Goal: Task Accomplishment & Management: Use online tool/utility

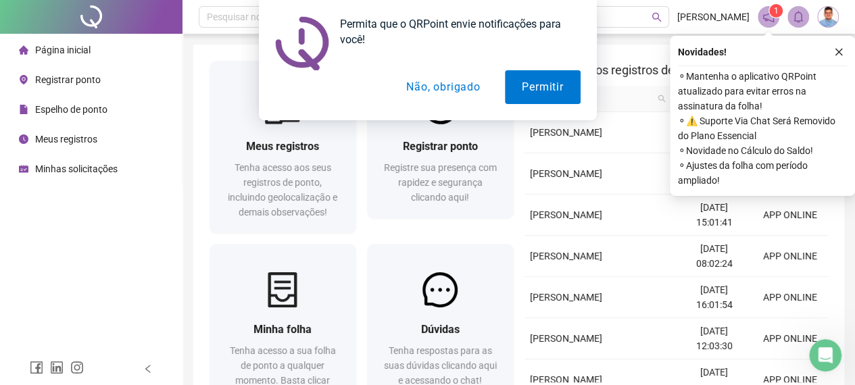
click at [453, 93] on button "Não, obrigado" at bounding box center [442, 87] width 107 height 34
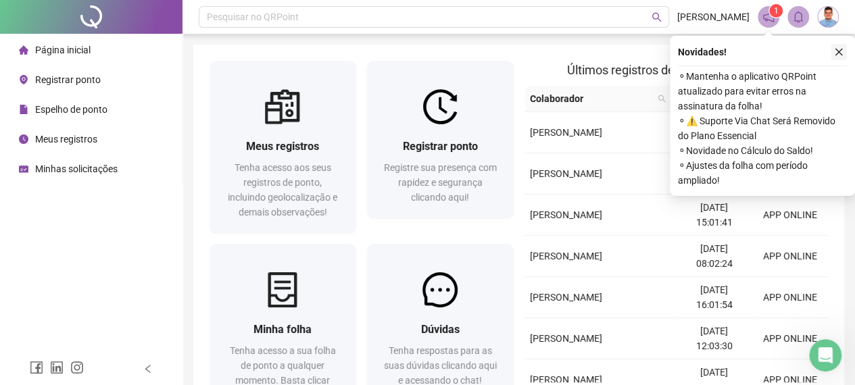
click at [844, 55] on button "button" at bounding box center [839, 52] width 16 height 16
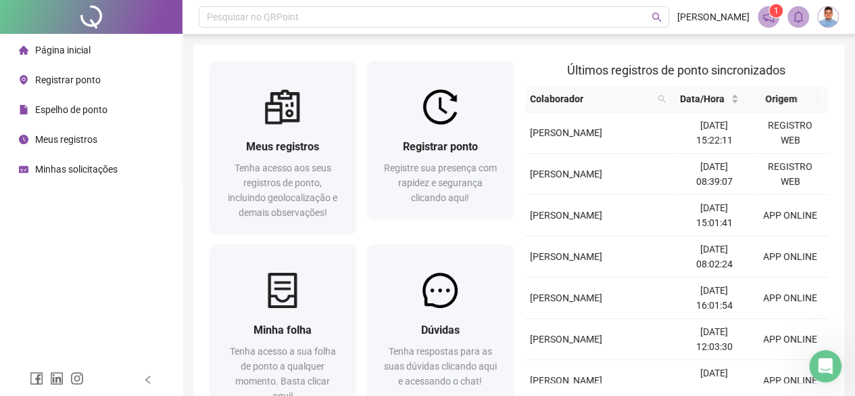
click at [105, 78] on li "Registrar ponto" at bounding box center [91, 79] width 176 height 27
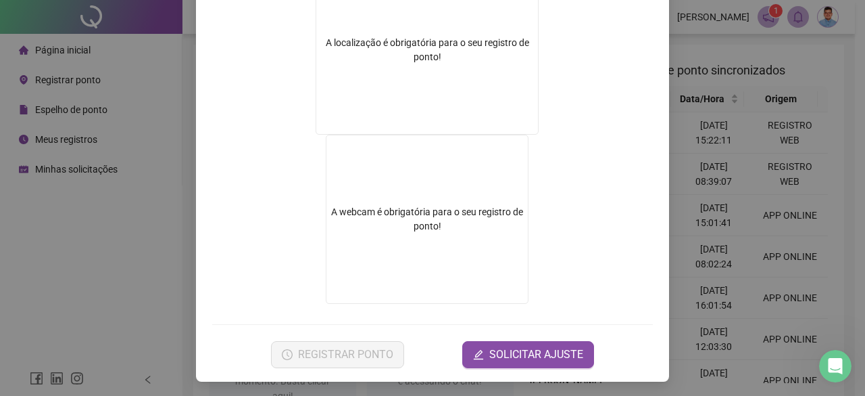
scroll to position [256, 0]
click at [414, 232] on video at bounding box center [427, 218] width 203 height 169
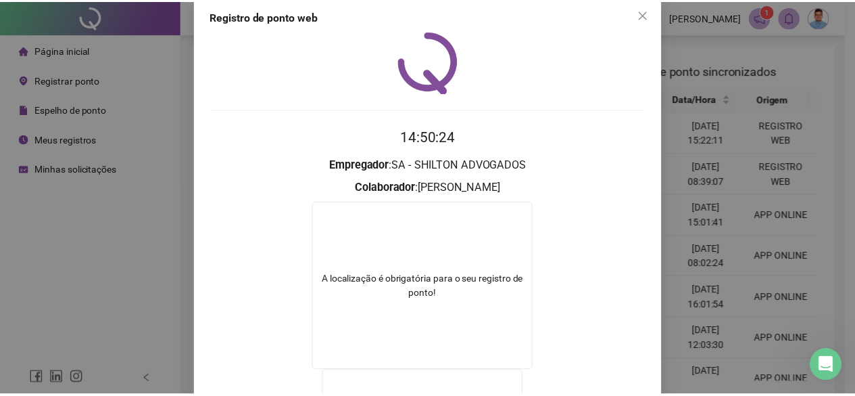
scroll to position [0, 0]
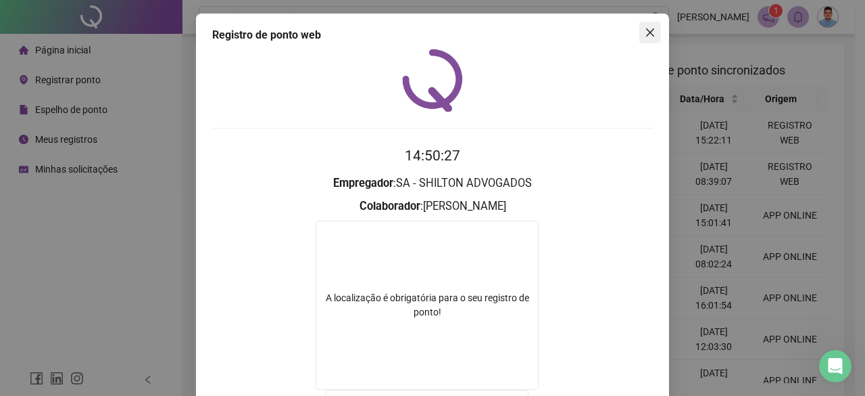
click at [652, 29] on span "Close" at bounding box center [651, 32] width 22 height 11
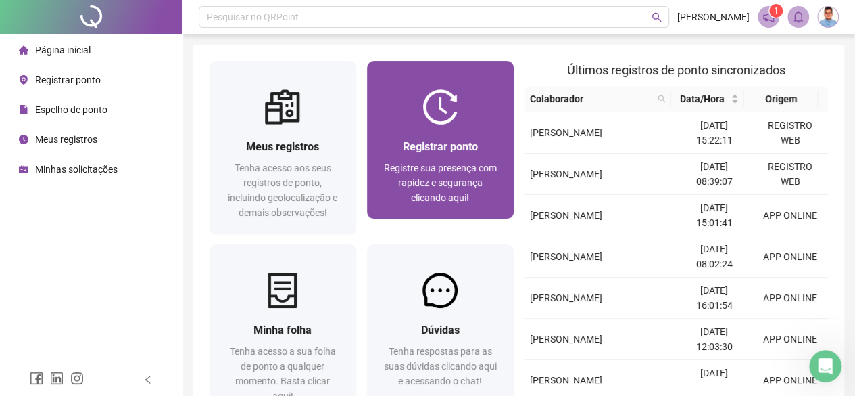
click at [415, 166] on span "Registre sua presença com rapidez e segurança clicando aqui!" at bounding box center [440, 182] width 113 height 41
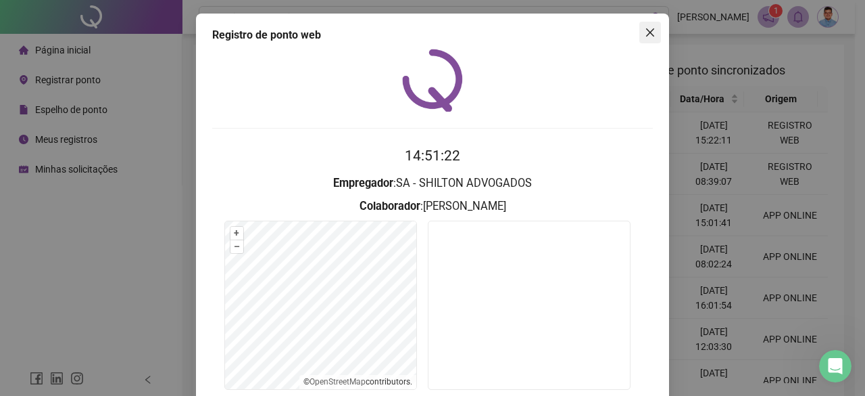
click at [654, 34] on span "Close" at bounding box center [651, 32] width 22 height 11
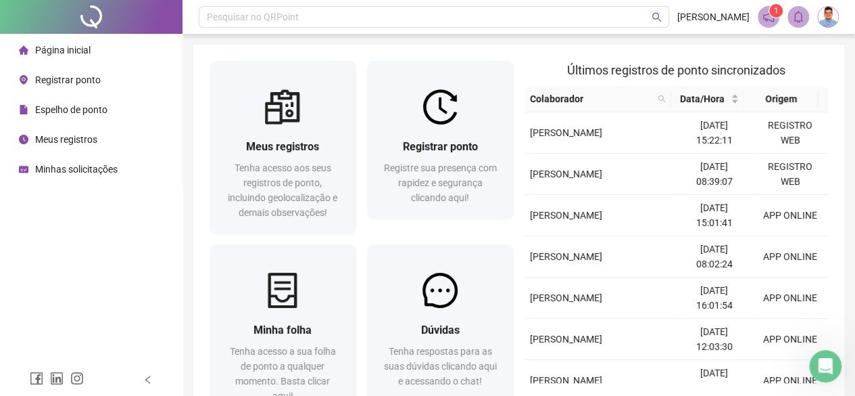
click at [695, 22] on span "[PERSON_NAME]" at bounding box center [713, 16] width 72 height 15
click at [768, 27] on span at bounding box center [769, 17] width 22 height 22
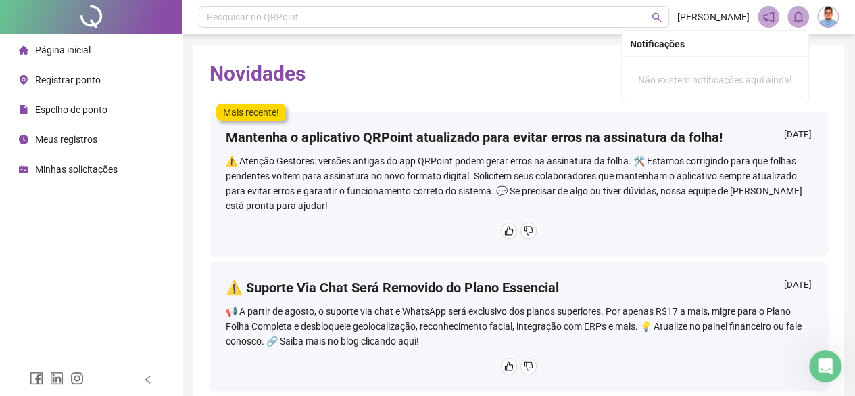
click at [791, 24] on span at bounding box center [799, 17] width 22 height 22
click at [819, 16] on img at bounding box center [828, 17] width 20 height 20
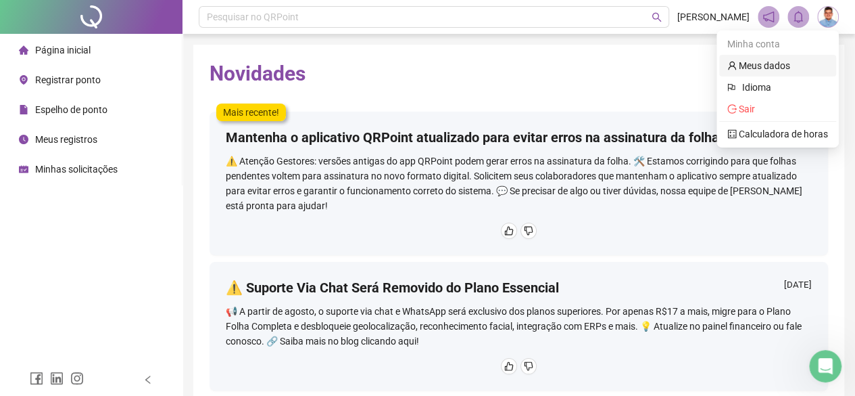
click at [763, 71] on link "Meus dados" at bounding box center [758, 65] width 63 height 11
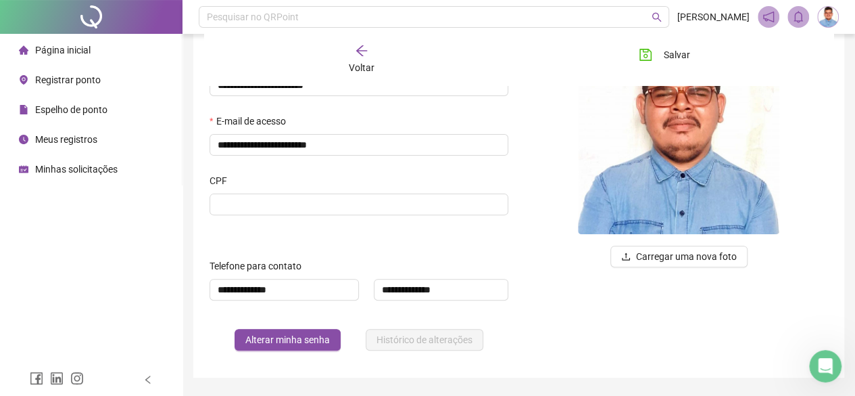
scroll to position [160, 0]
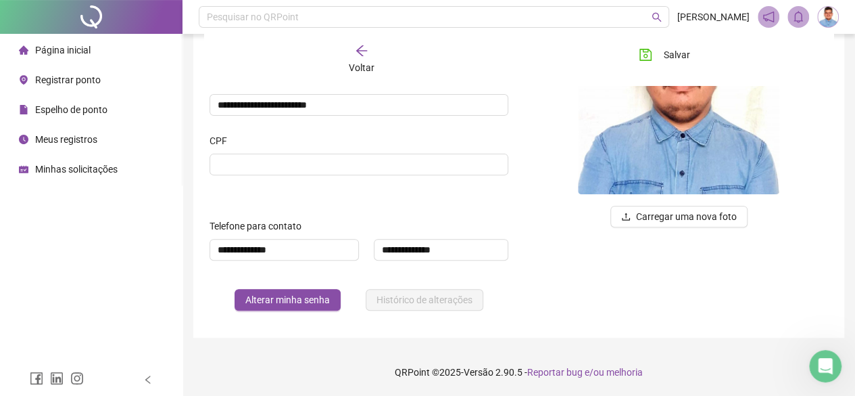
click at [344, 68] on div "Voltar" at bounding box center [361, 59] width 94 height 31
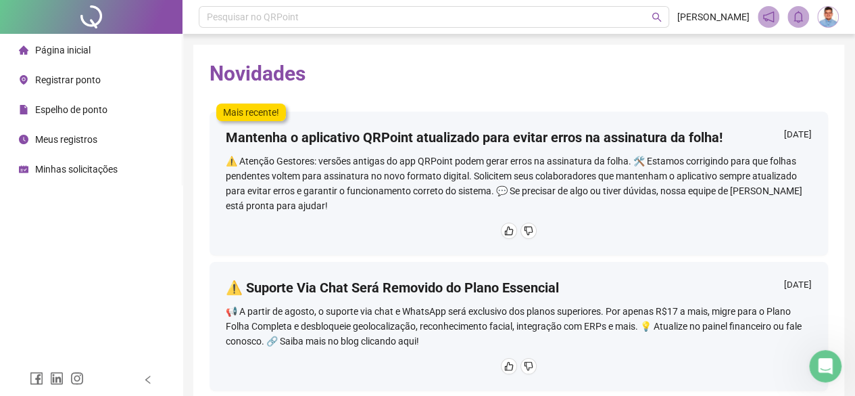
click at [100, 57] on li "Página inicial" at bounding box center [91, 50] width 176 height 27
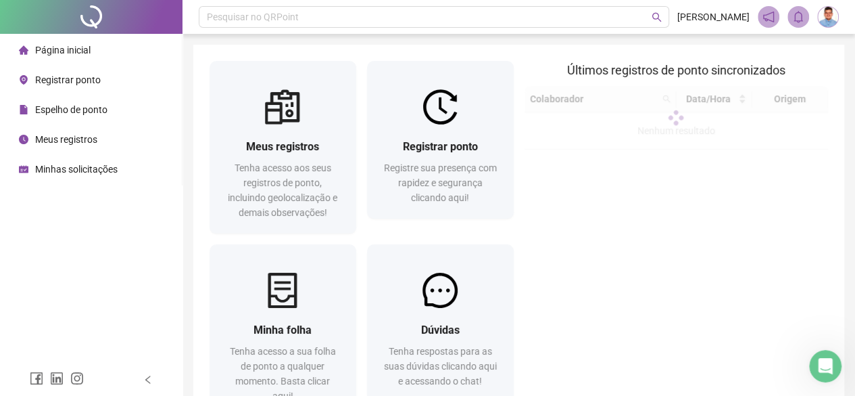
click at [111, 176] on div "Minhas solicitações" at bounding box center [68, 169] width 99 height 27
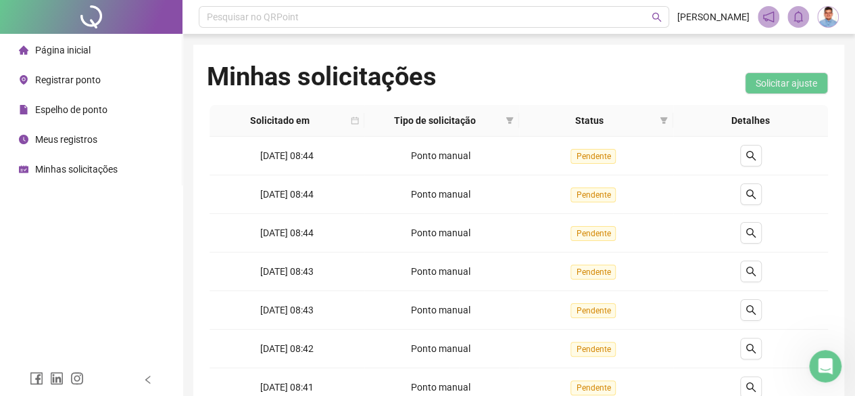
click at [64, 134] on span "Meus registros" at bounding box center [66, 139] width 62 height 11
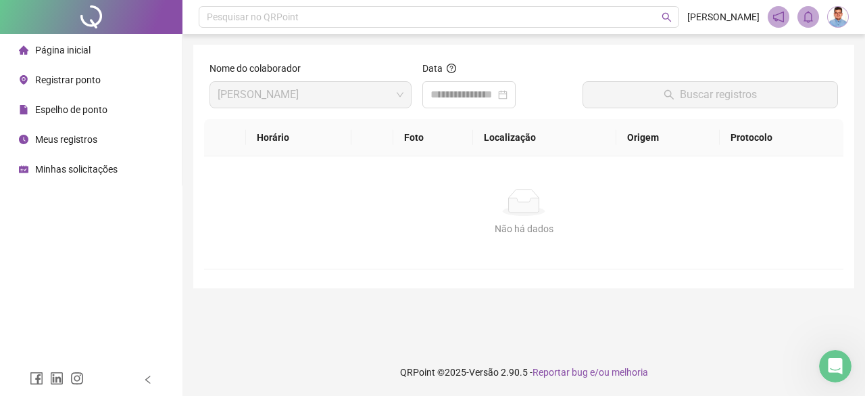
click at [76, 118] on div "Espelho de ponto" at bounding box center [63, 109] width 89 height 27
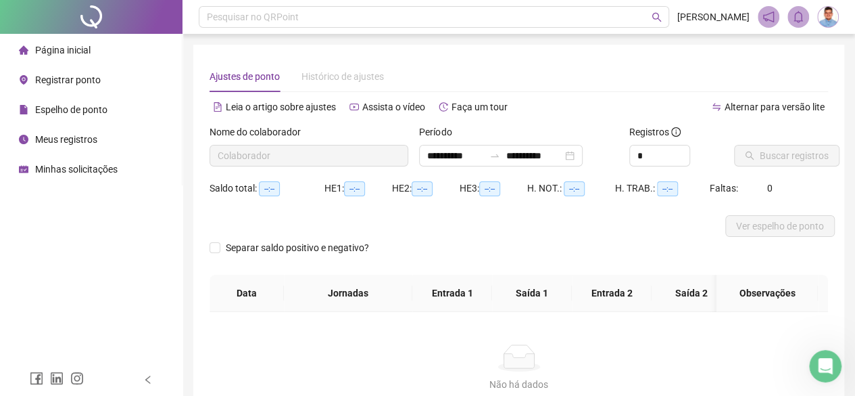
type input "**********"
click at [87, 90] on div "Registrar ponto" at bounding box center [60, 79] width 82 height 27
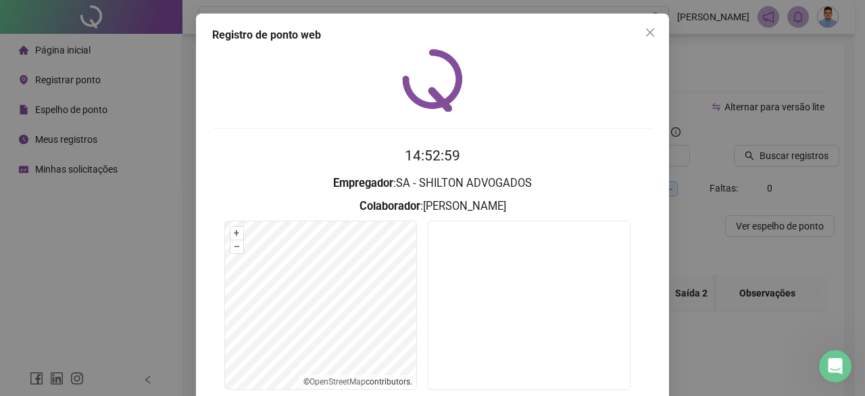
click at [118, 362] on div "Registro de ponto web 14:52:59 Empregador : SA - SHILTON ADVOGADOS Colaborador …" at bounding box center [432, 198] width 865 height 396
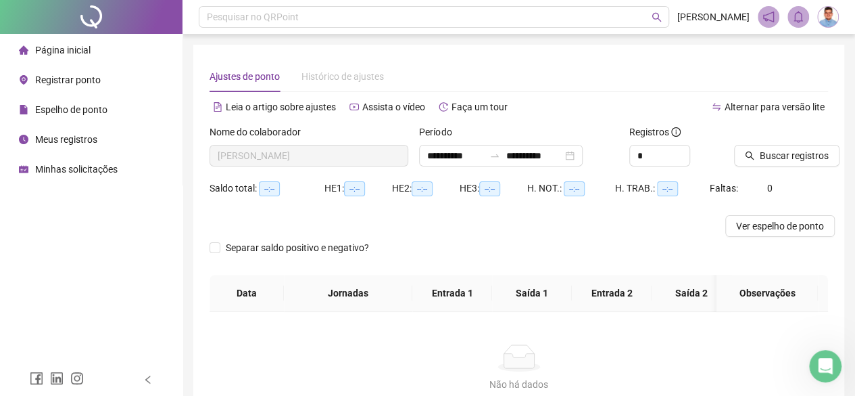
click at [714, 22] on span "[PERSON_NAME]" at bounding box center [713, 16] width 72 height 15
click at [372, 120] on div "Leia o artigo sobre ajustes Assista o vídeo Faça um tour" at bounding box center [365, 114] width 310 height 22
click at [150, 379] on icon "left" at bounding box center [147, 379] width 9 height 9
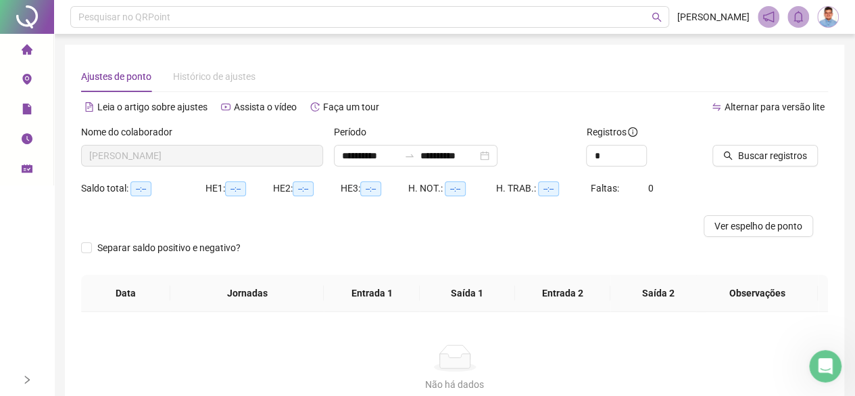
click at [28, 183] on ul "Página inicial Registrar ponto Espelho de ponto Meus registros Minhas solicitaç…" at bounding box center [27, 109] width 54 height 151
click at [28, 179] on span "schedule" at bounding box center [27, 170] width 11 height 27
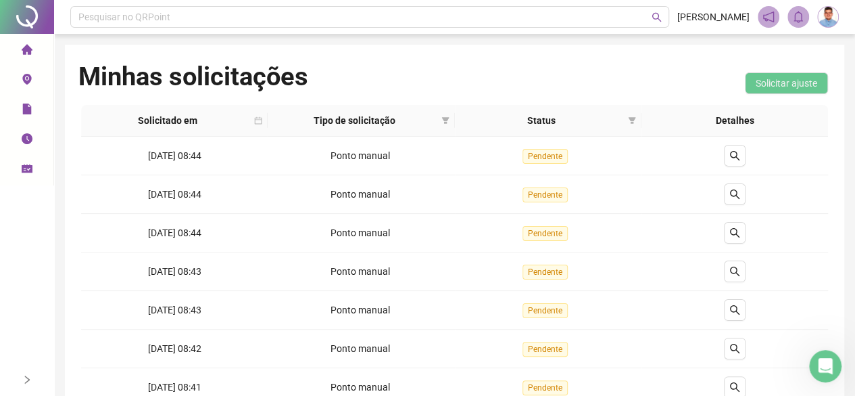
click at [24, 139] on icon "clock-circle" at bounding box center [27, 138] width 11 height 11
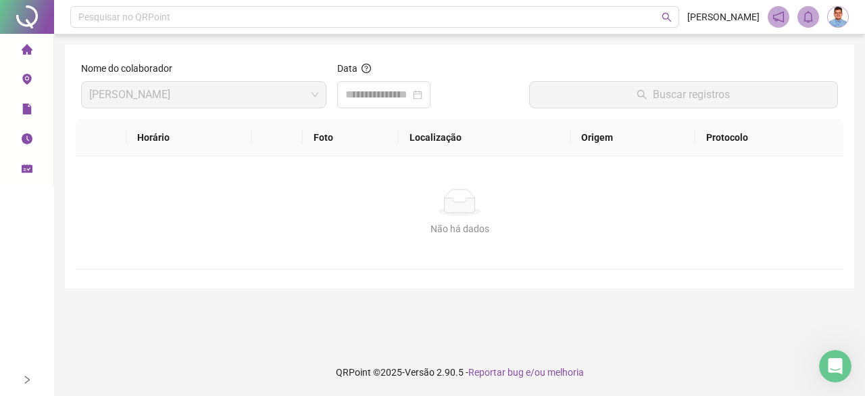
click at [24, 110] on icon "file" at bounding box center [26, 108] width 9 height 11
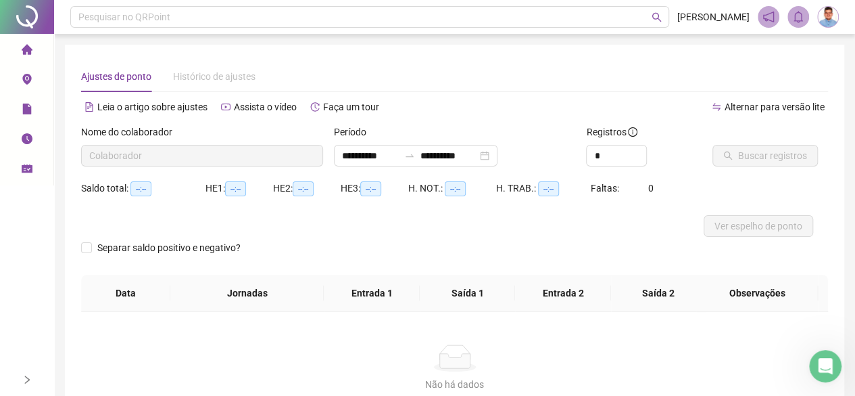
type input "**********"
click at [22, 82] on icon "environment" at bounding box center [27, 79] width 11 height 11
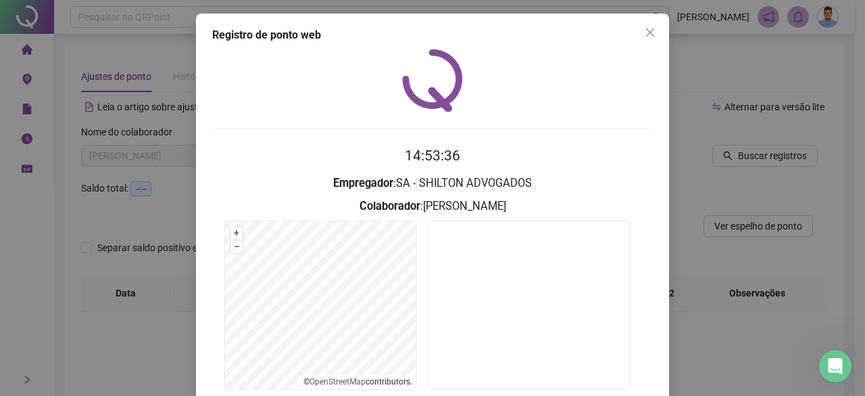
click at [69, 107] on div "Registro de ponto web 14:53:36 Empregador : SA - SHILTON ADVOGADOS Colaborador …" at bounding box center [432, 198] width 865 height 396
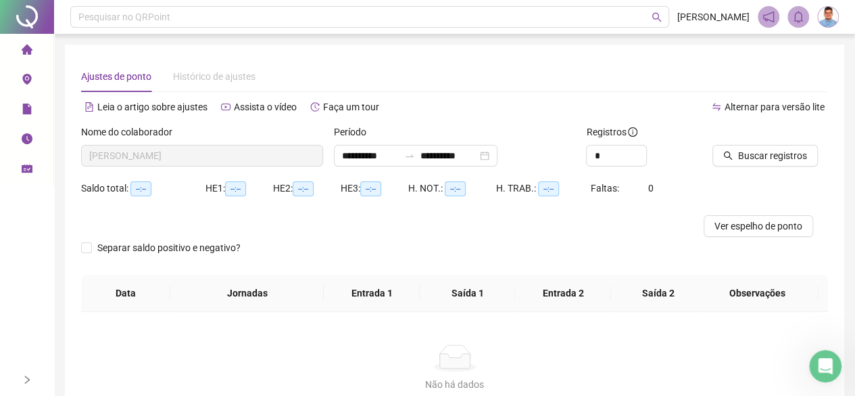
click at [30, 60] on span "home" at bounding box center [27, 51] width 11 height 27
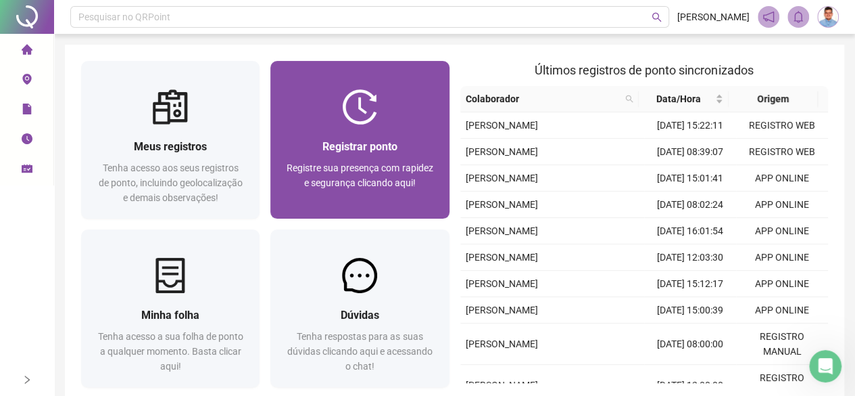
click at [381, 107] on div at bounding box center [359, 106] width 178 height 35
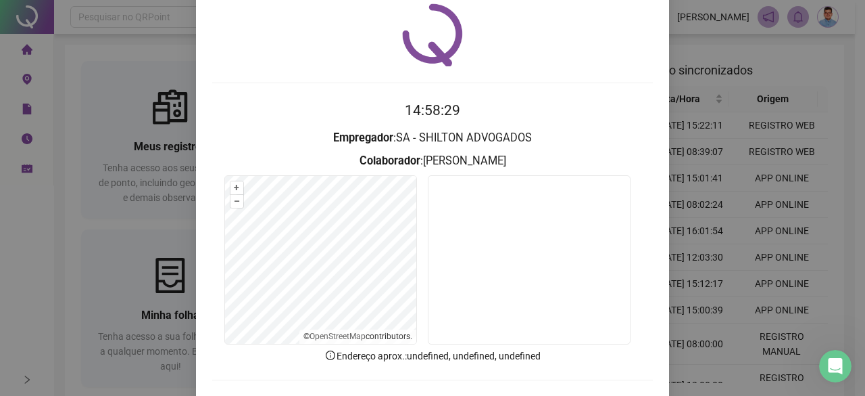
scroll to position [101, 0]
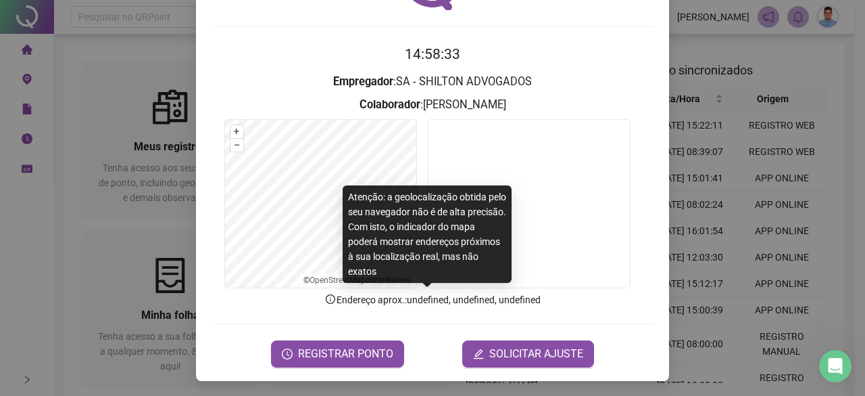
click at [366, 304] on p "Endereço aprox. : undefined, undefined, undefined" at bounding box center [432, 299] width 441 height 15
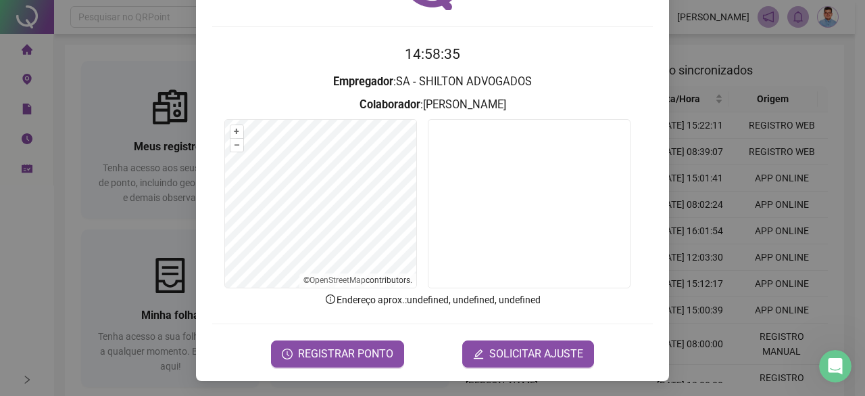
click at [329, 286] on ul "© OpenStreetMap contributors." at bounding box center [358, 280] width 117 height 14
click at [270, 97] on form "14:58:40 Empregador : SA - SHILTON ADVOGADOS Colaborador : [PERSON_NAME] + – ⇧ …" at bounding box center [432, 204] width 441 height 323
click at [213, 222] on form "+ – ⇧ › © OpenStreetMap contributors." at bounding box center [432, 205] width 441 height 173
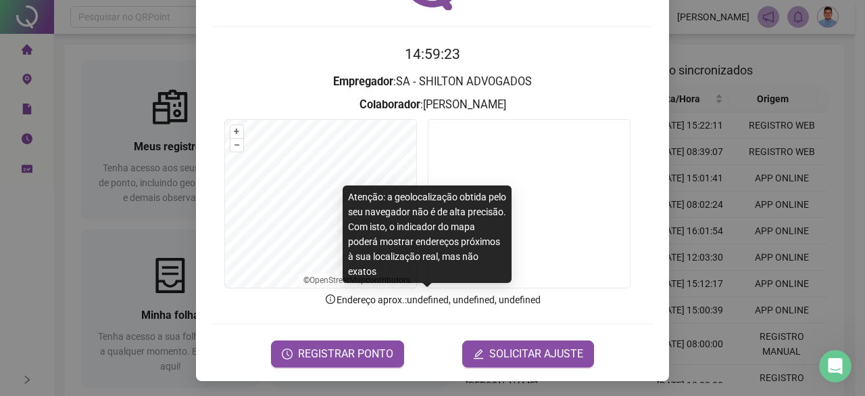
click at [368, 304] on p "Endereço aprox. : undefined, undefined, undefined" at bounding box center [432, 299] width 441 height 15
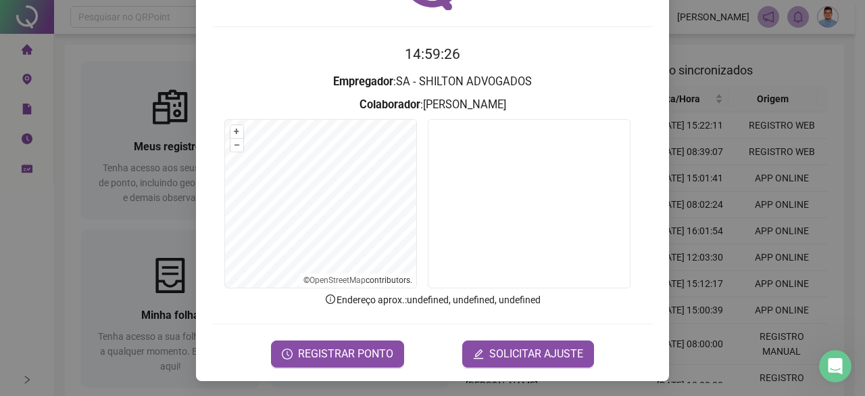
click at [116, 282] on div "Registro de ponto web 14:59:26 Empregador : SA - SHILTON ADVOGADOS Colaborador …" at bounding box center [432, 198] width 865 height 396
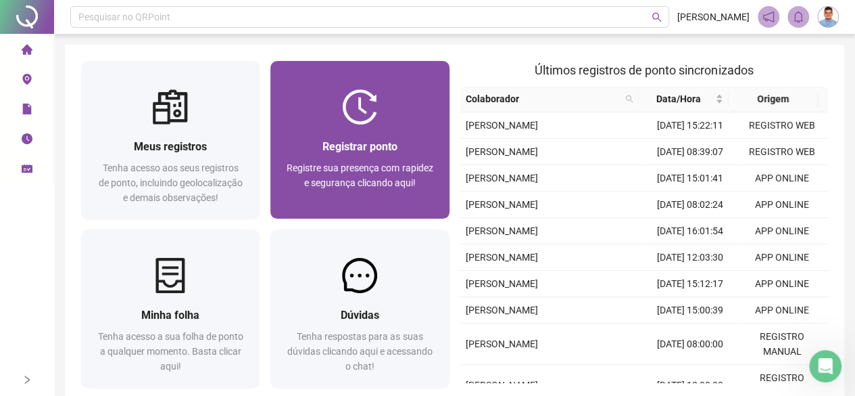
click at [294, 191] on div "Registre sua presença com rapidez e segurança clicando aqui!" at bounding box center [360, 182] width 146 height 45
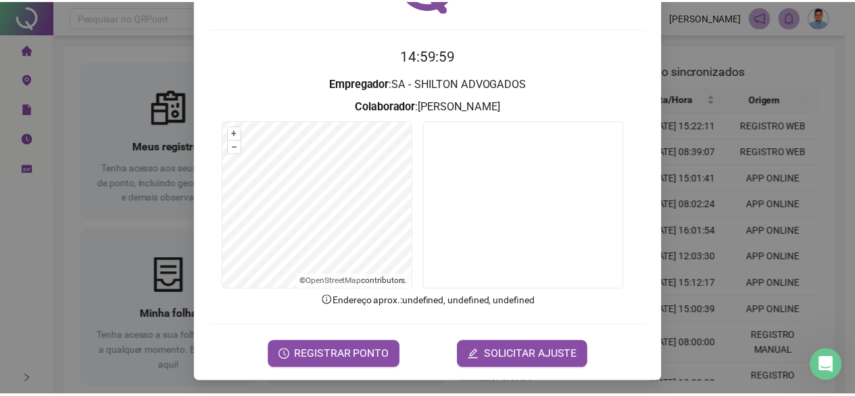
scroll to position [101, 0]
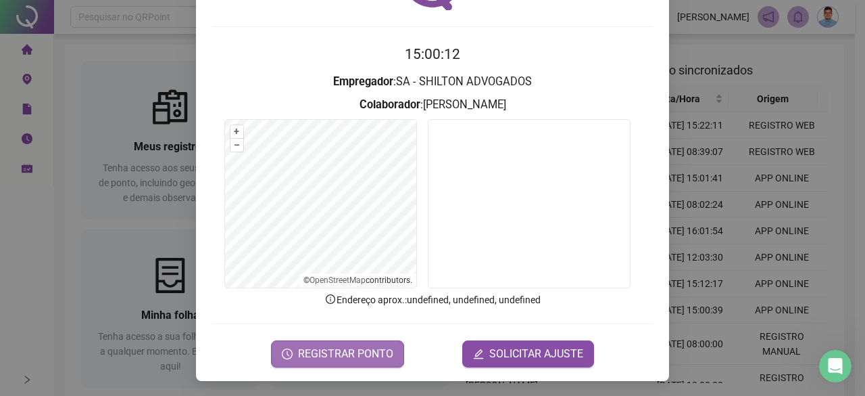
click at [321, 348] on span "REGISTRAR PONTO" at bounding box center [345, 353] width 95 height 16
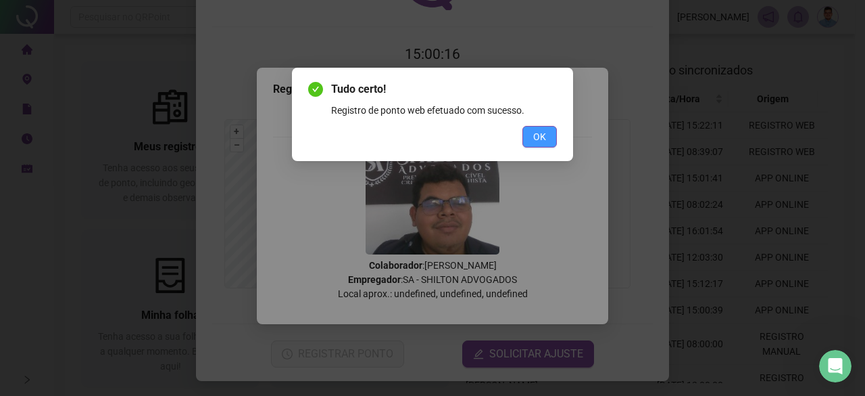
click at [535, 138] on span "OK" at bounding box center [539, 136] width 13 height 15
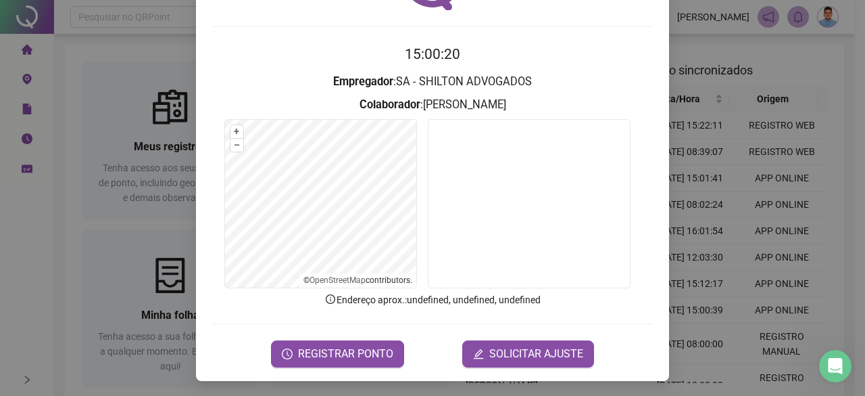
click at [703, 108] on div "Registro de ponto web 15:00:20 Empregador : SA - SHILTON ADVOGADOS Colaborador …" at bounding box center [432, 198] width 865 height 396
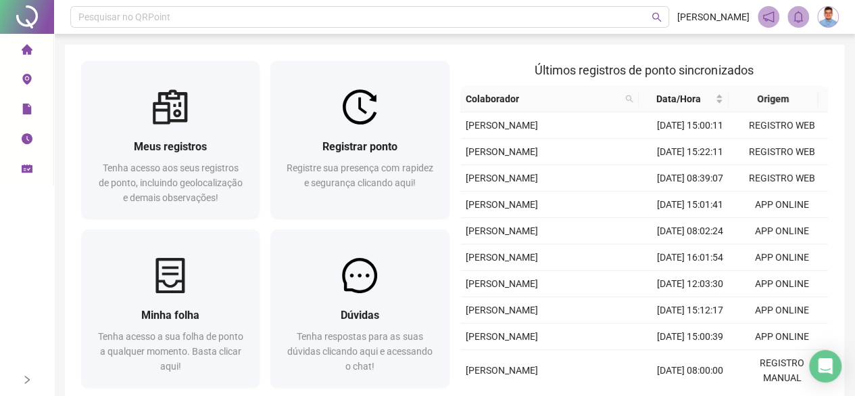
click at [456, 45] on div "Meus registros Tenha acesso aos seus registros de ponto, incluindo geolocalizaç…" at bounding box center [455, 227] width 780 height 364
